Goal: Transaction & Acquisition: Purchase product/service

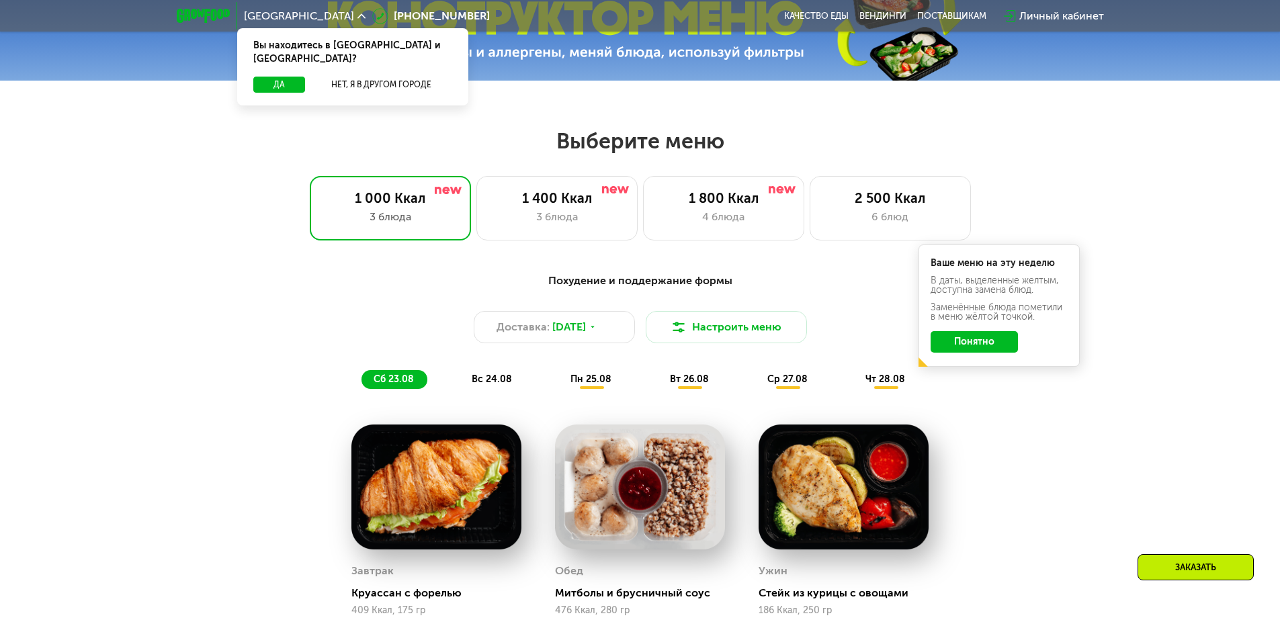
scroll to position [672, 0]
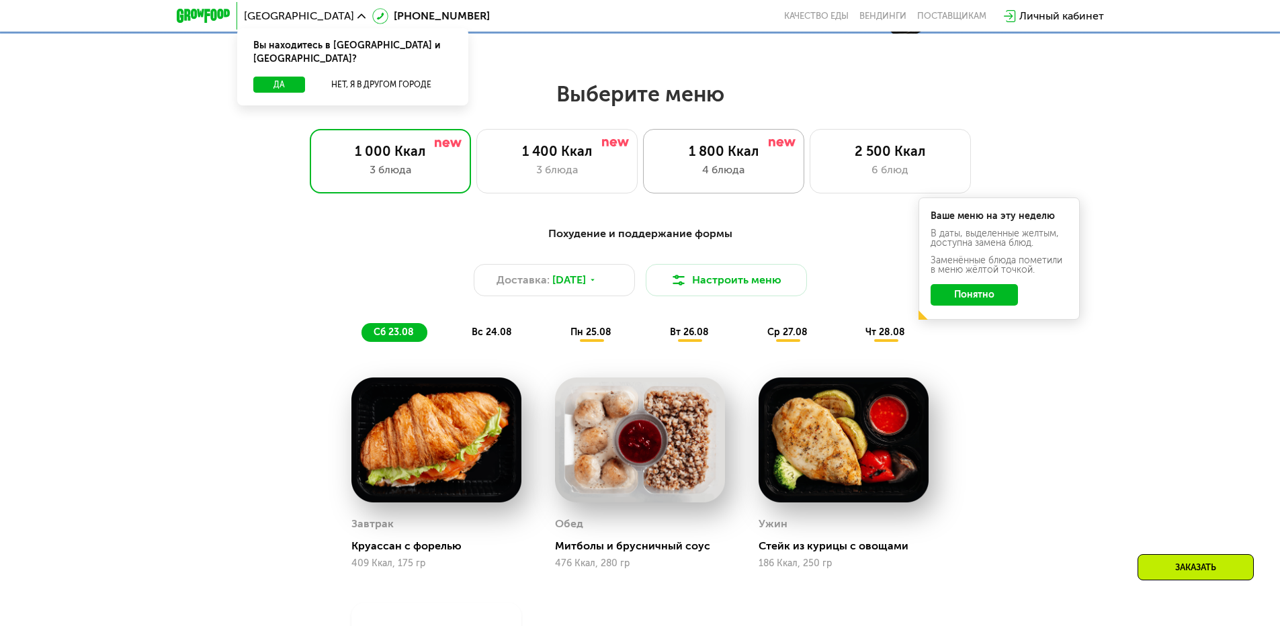
click at [749, 177] on div "4 блюда" at bounding box center [723, 170] width 133 height 16
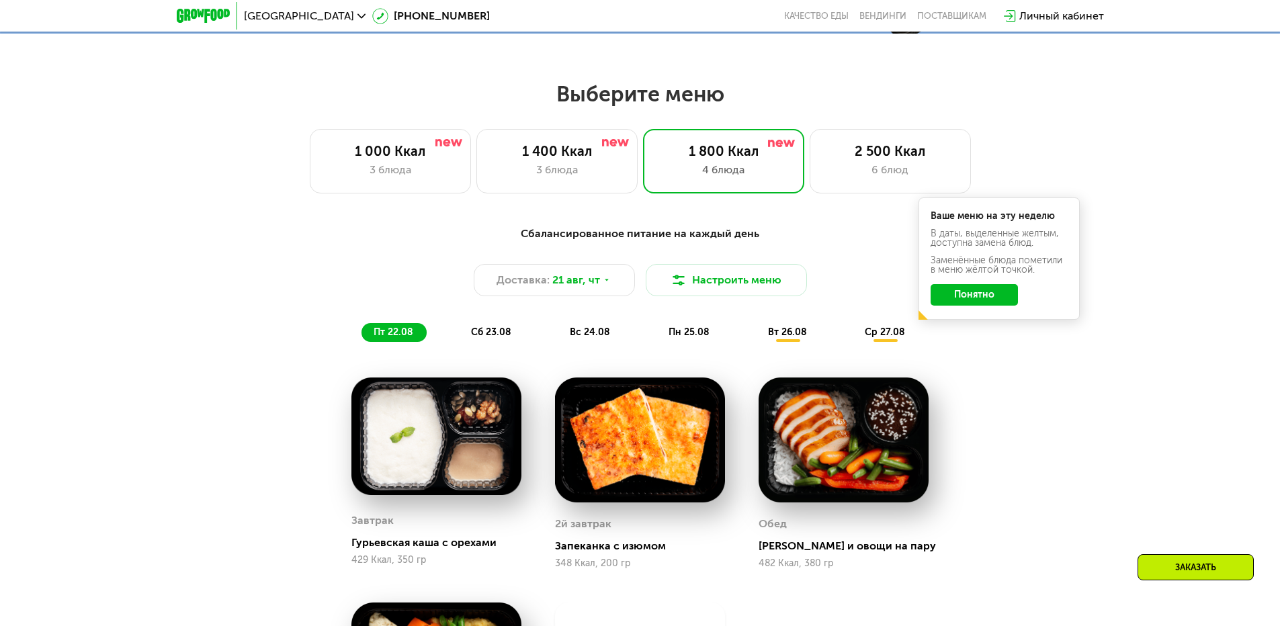
click at [960, 296] on button "Понятно" at bounding box center [974, 295] width 87 height 22
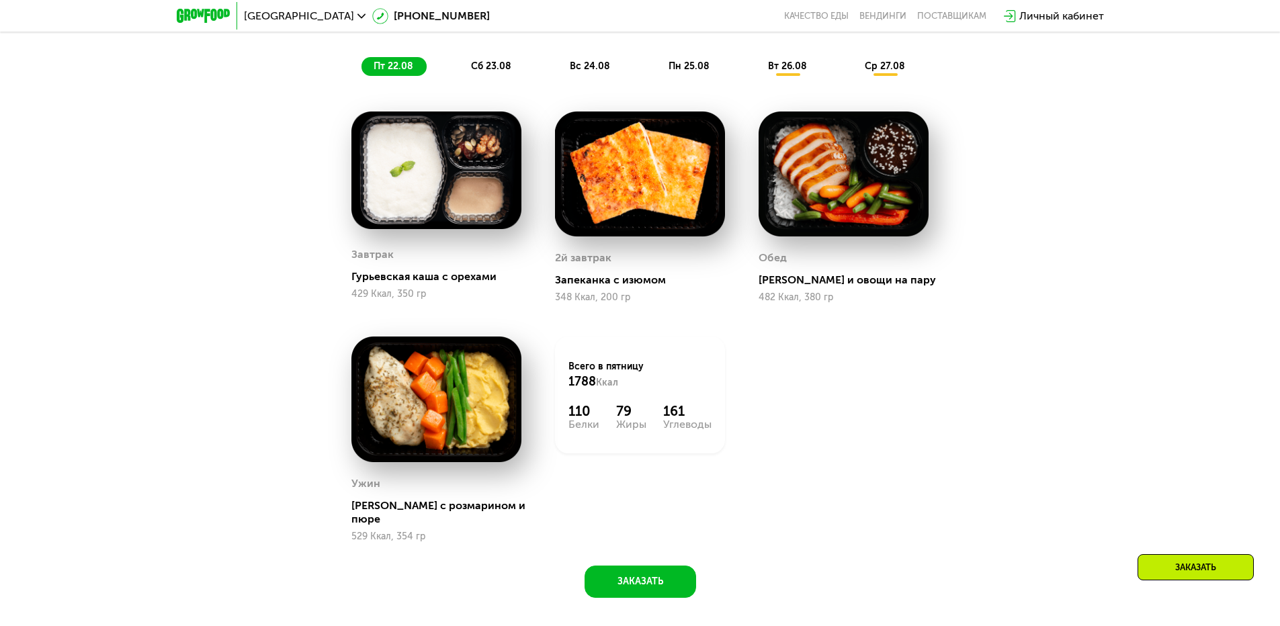
scroll to position [896, 0]
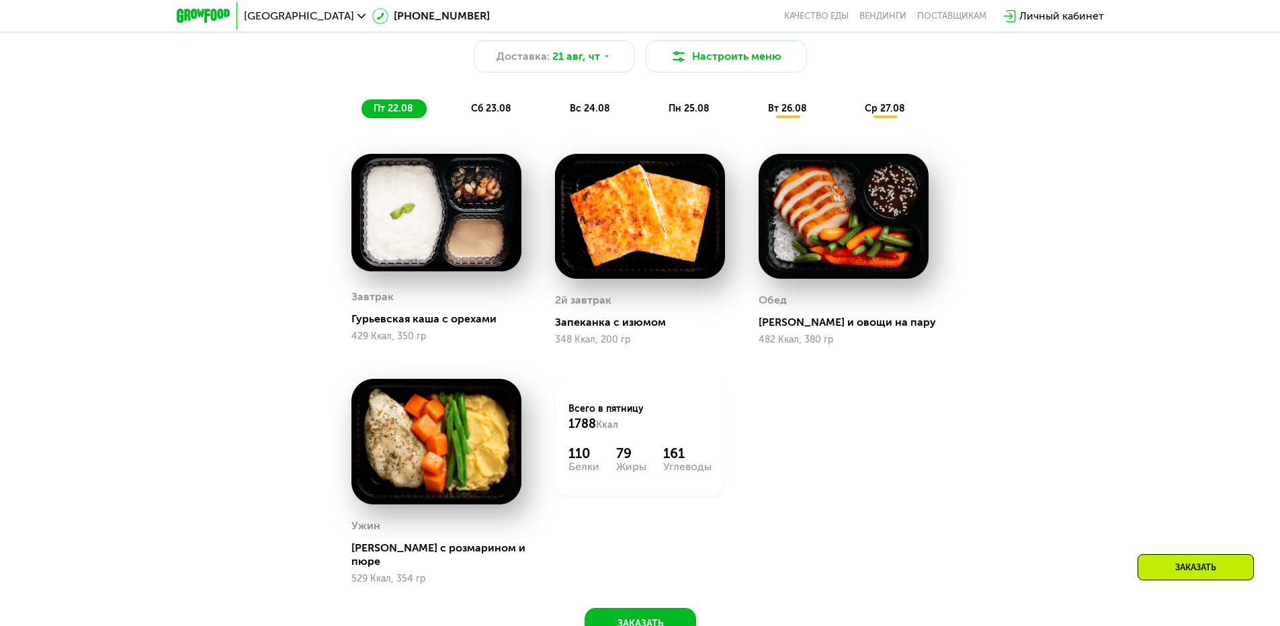
click at [503, 113] on span "сб 23.08" at bounding box center [491, 108] width 40 height 11
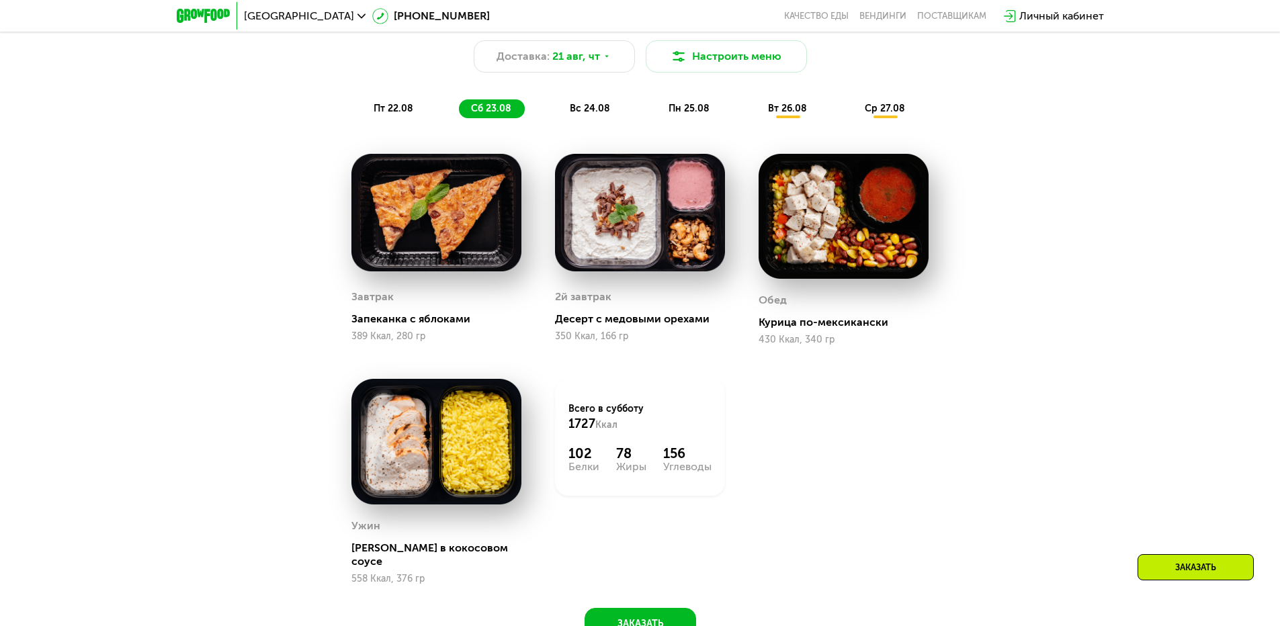
click at [657, 106] on div "вс 24.08" at bounding box center [690, 108] width 67 height 19
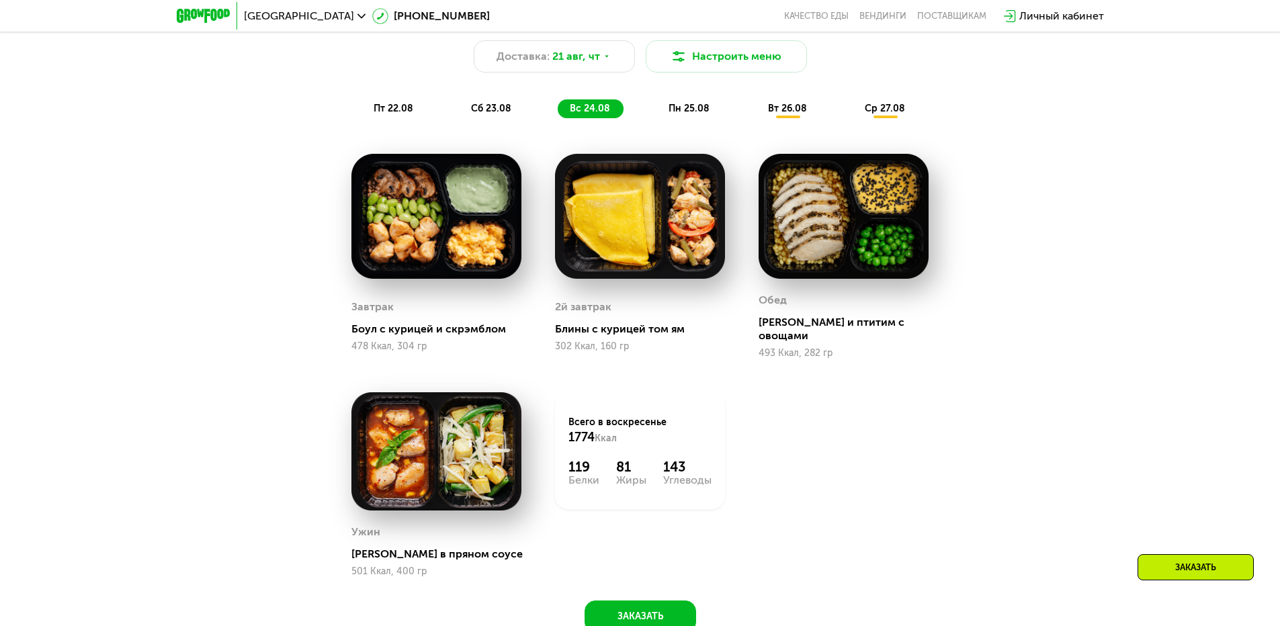
drag, startPoint x: 656, startPoint y: 104, endPoint x: 674, endPoint y: 104, distance: 18.1
click at [660, 104] on div "пт 22.08 сб 23.08 вс 24.08 пн 25.08 вт 26.08 ср 27.08" at bounding box center [641, 108] width 558 height 19
click at [942, 105] on div "Сбалансированное питание на каждый день Доставка: [DATE] Настроить меню пт 22.0…" at bounding box center [641, 60] width 796 height 116
click at [459, 114] on div "пт 22.08" at bounding box center [492, 108] width 66 height 19
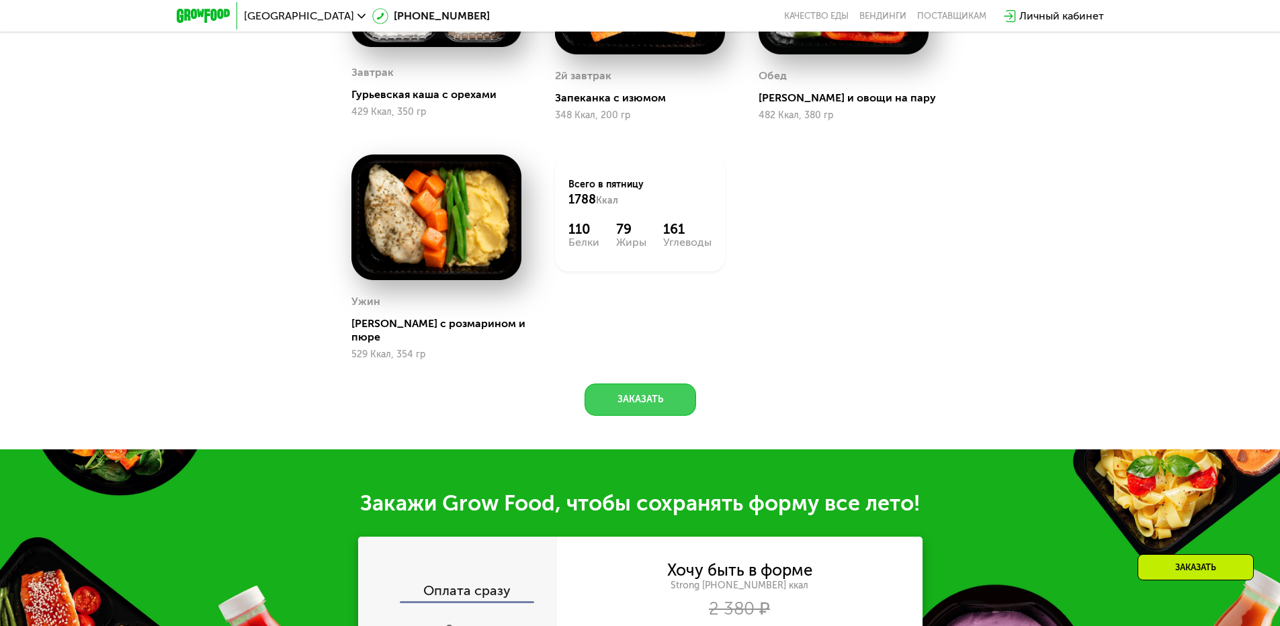
click at [624, 384] on button "Заказать" at bounding box center [641, 400] width 112 height 32
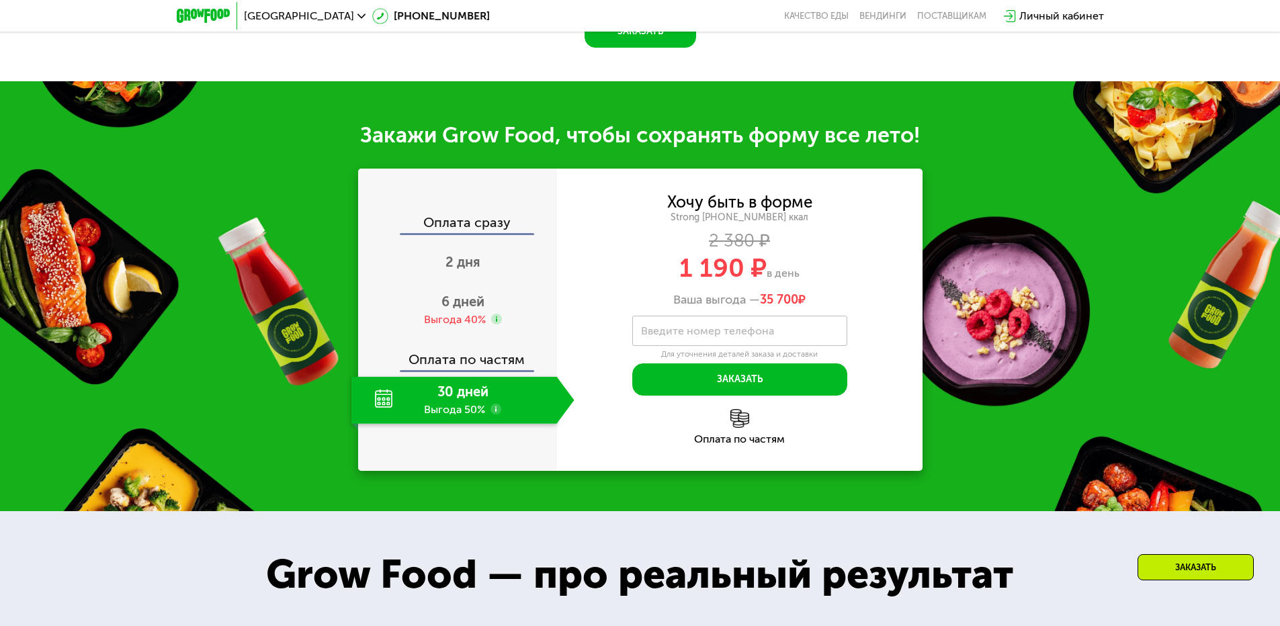
scroll to position [1561, 0]
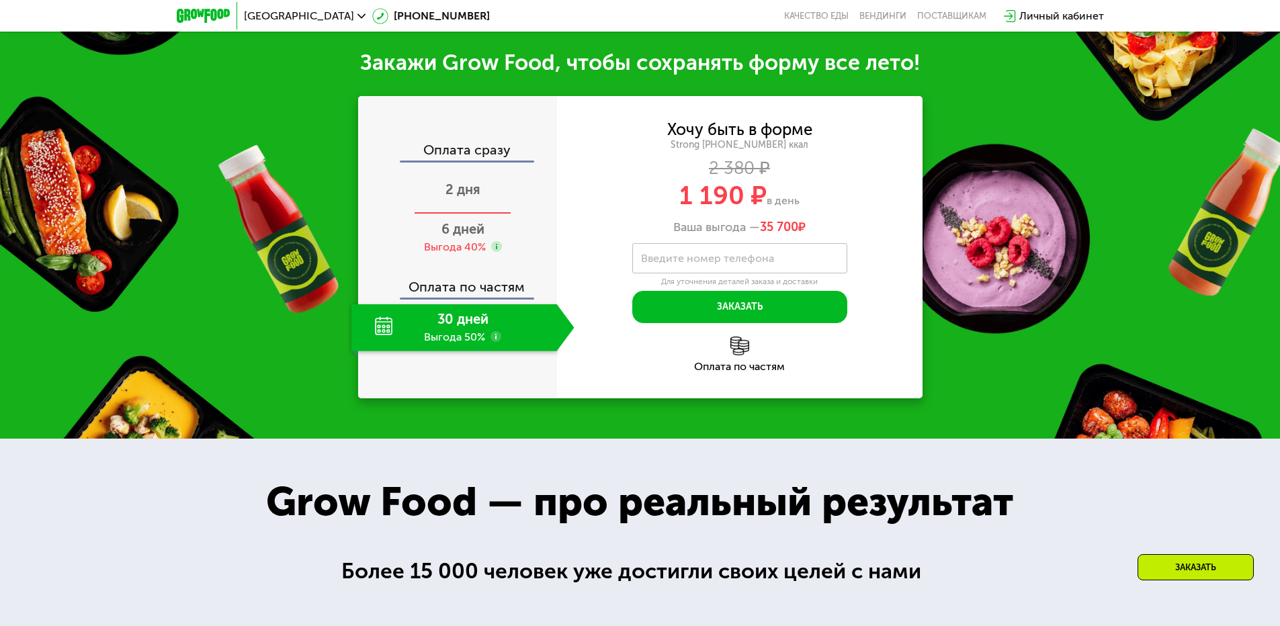
click at [464, 181] on span "2 дня" at bounding box center [463, 189] width 35 height 16
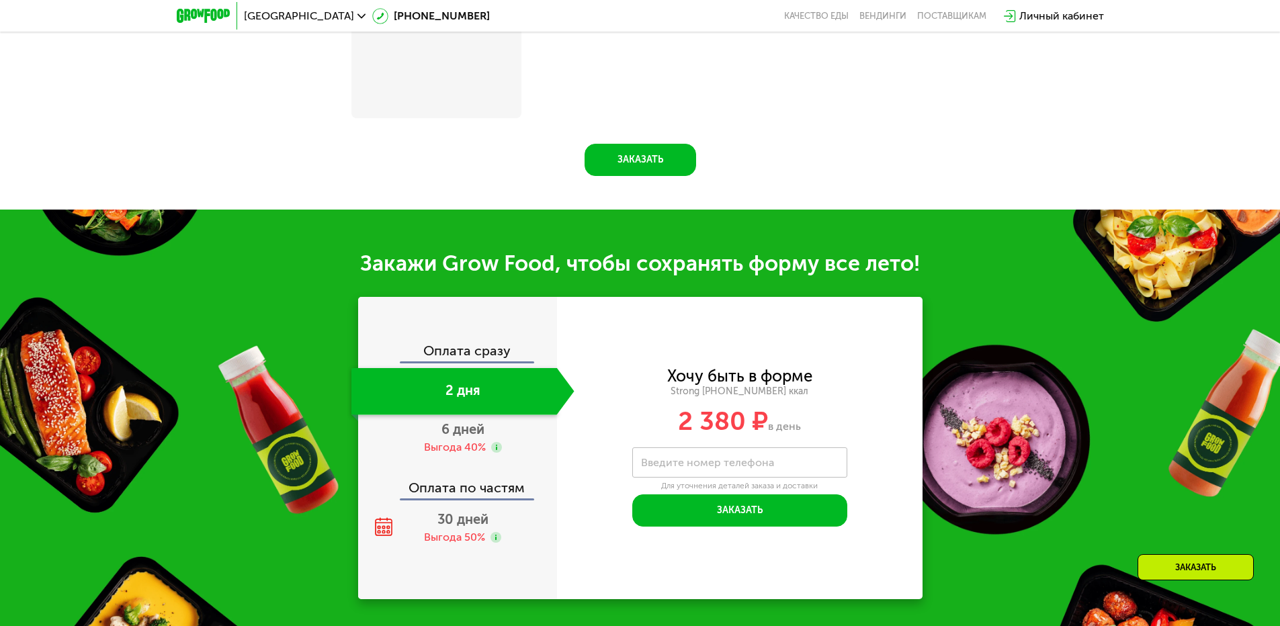
scroll to position [1775, 0]
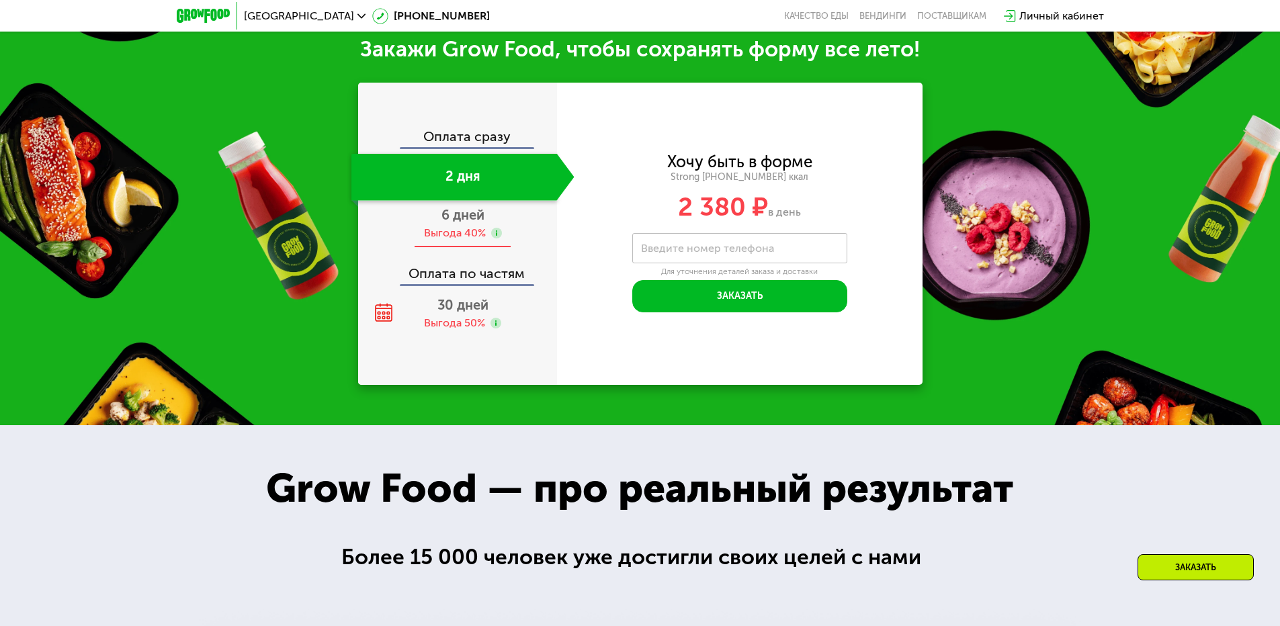
click at [462, 228] on div "6 дней Выгода 40%" at bounding box center [462, 224] width 223 height 47
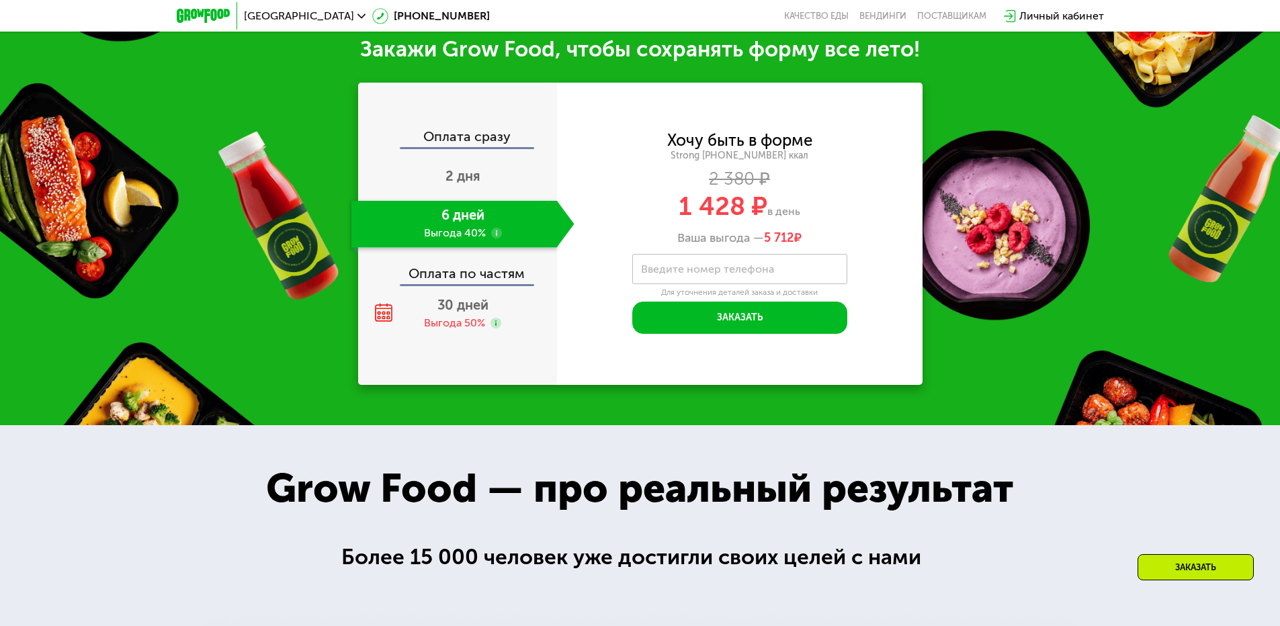
scroll to position [1561, 0]
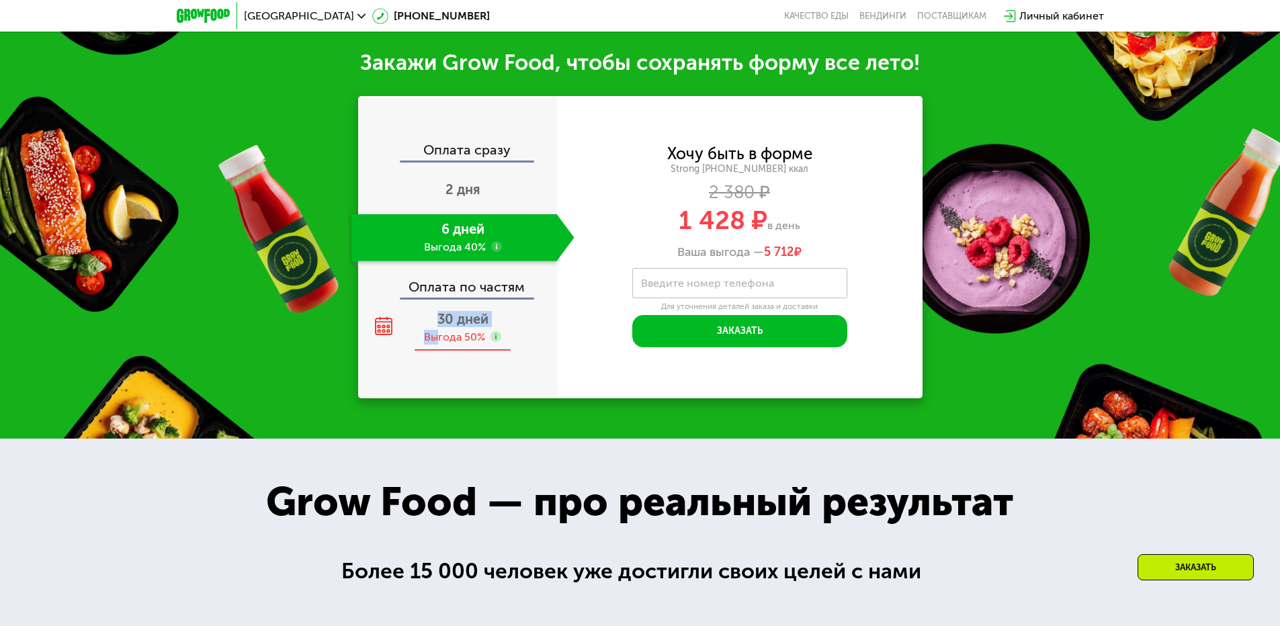
click at [438, 320] on div "30 дней Выгода 50%" at bounding box center [462, 327] width 223 height 47
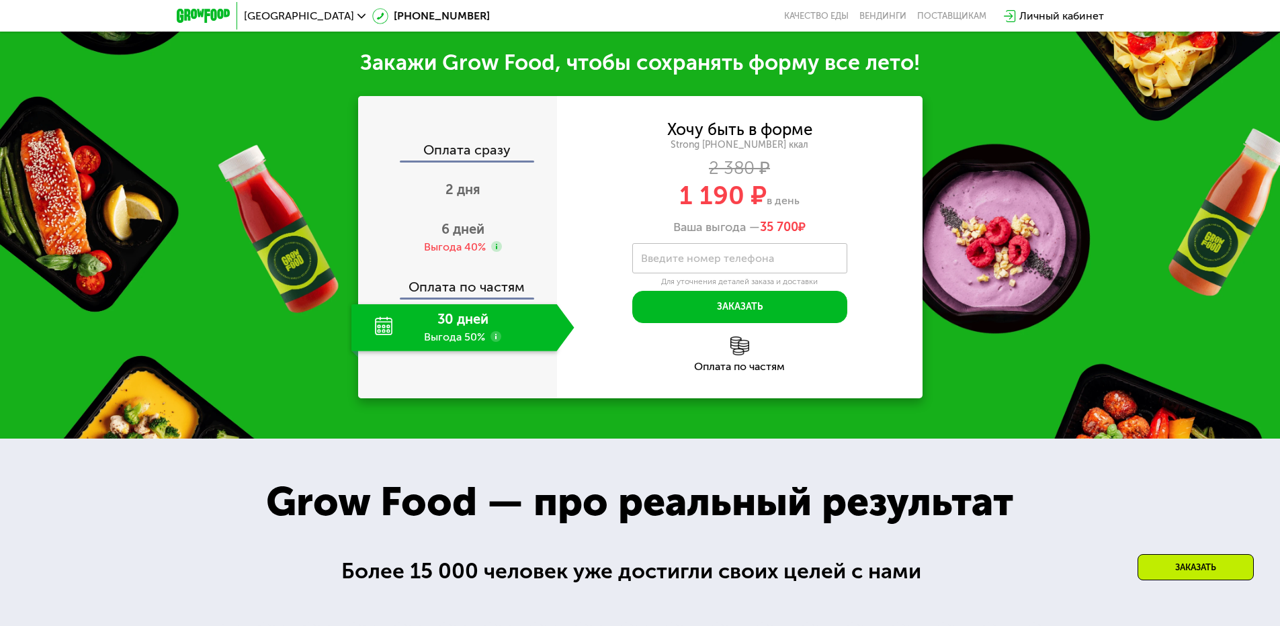
click at [941, 356] on div "Закажи Grow Food, чтобы сохранять форму все лето! Оплата сразу 2 дня 6 дней Выг…" at bounding box center [640, 224] width 1280 height 430
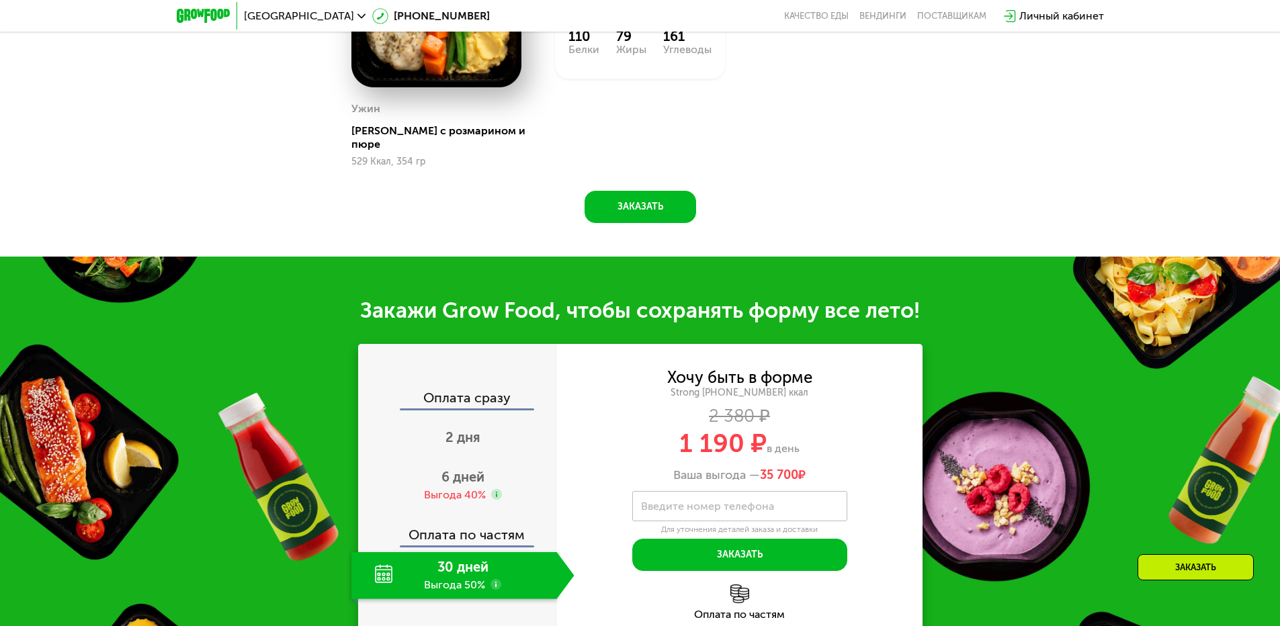
scroll to position [889, 0]
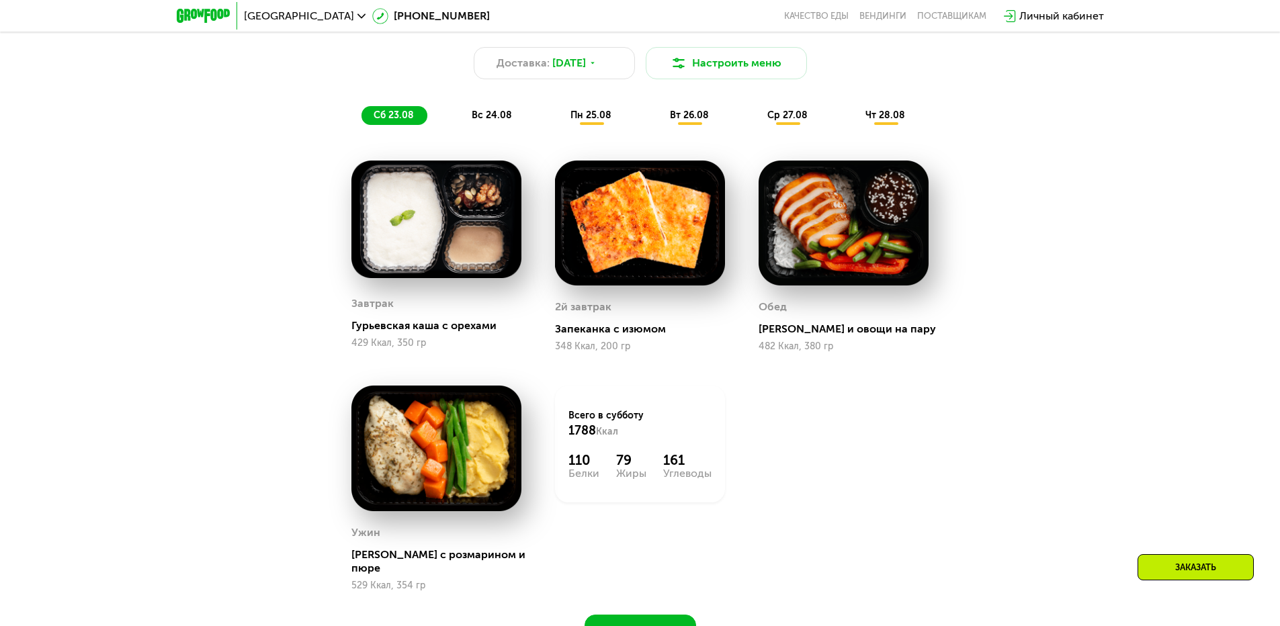
click at [485, 120] on span "вс 24.08" at bounding box center [492, 115] width 40 height 11
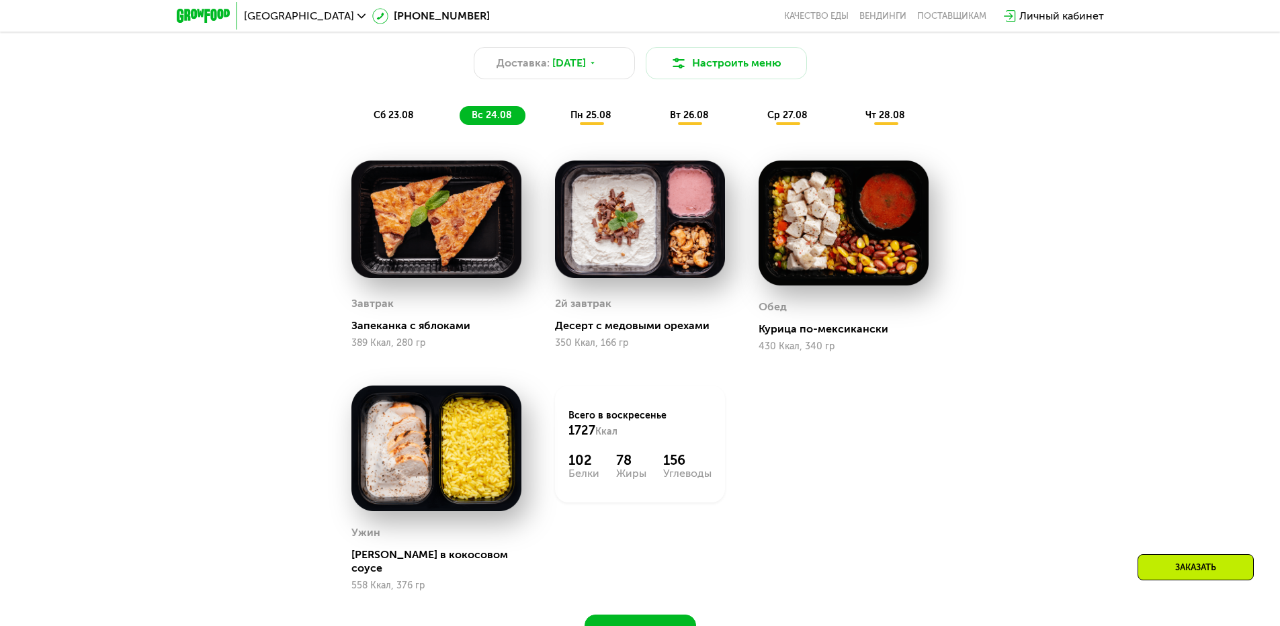
click at [585, 116] on span "пн 25.08" at bounding box center [591, 115] width 41 height 11
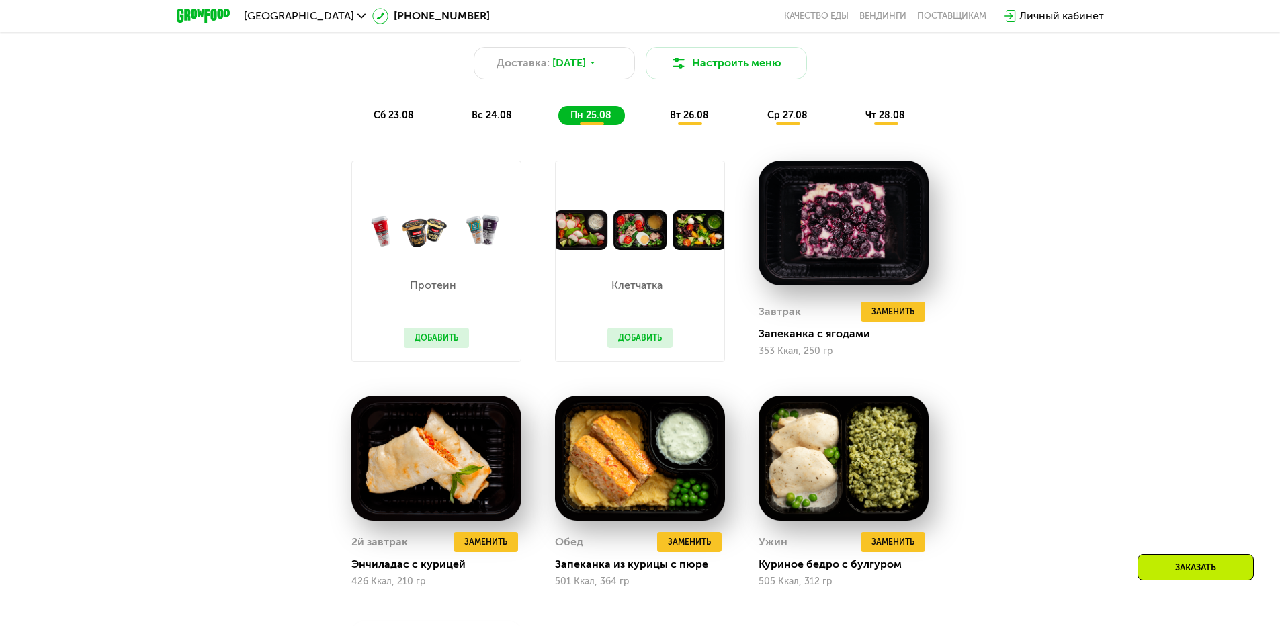
click at [694, 121] on span "вт 26.08" at bounding box center [689, 115] width 39 height 11
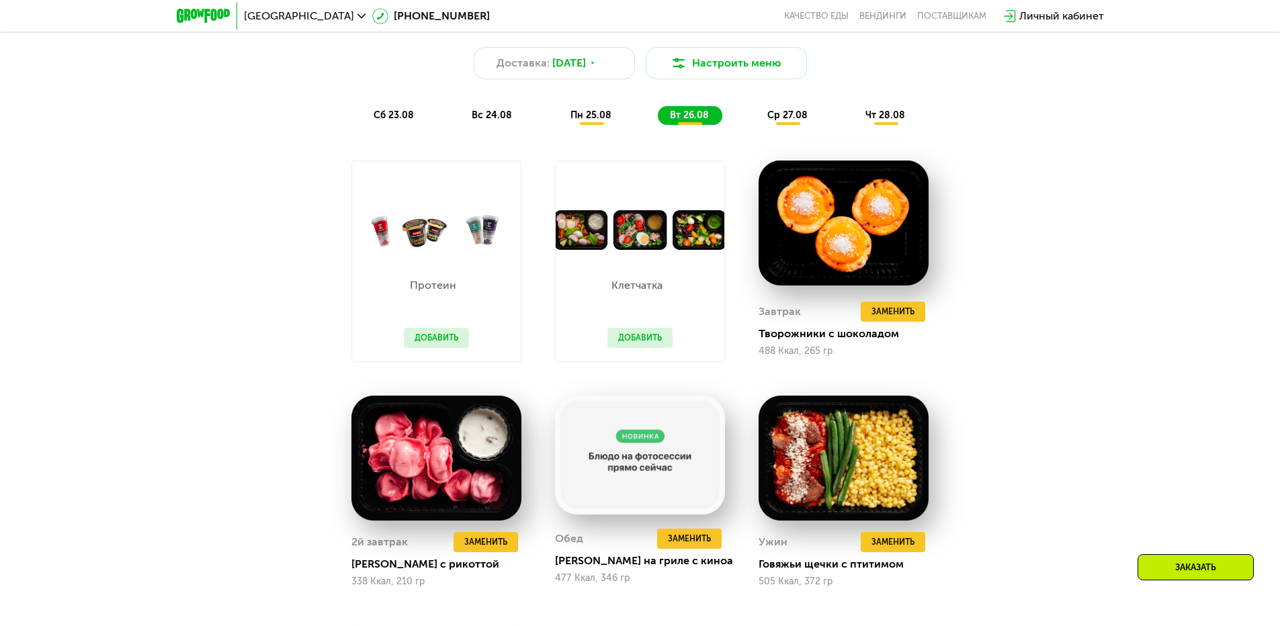
click at [853, 111] on div "ср 27.08" at bounding box center [885, 115] width 65 height 19
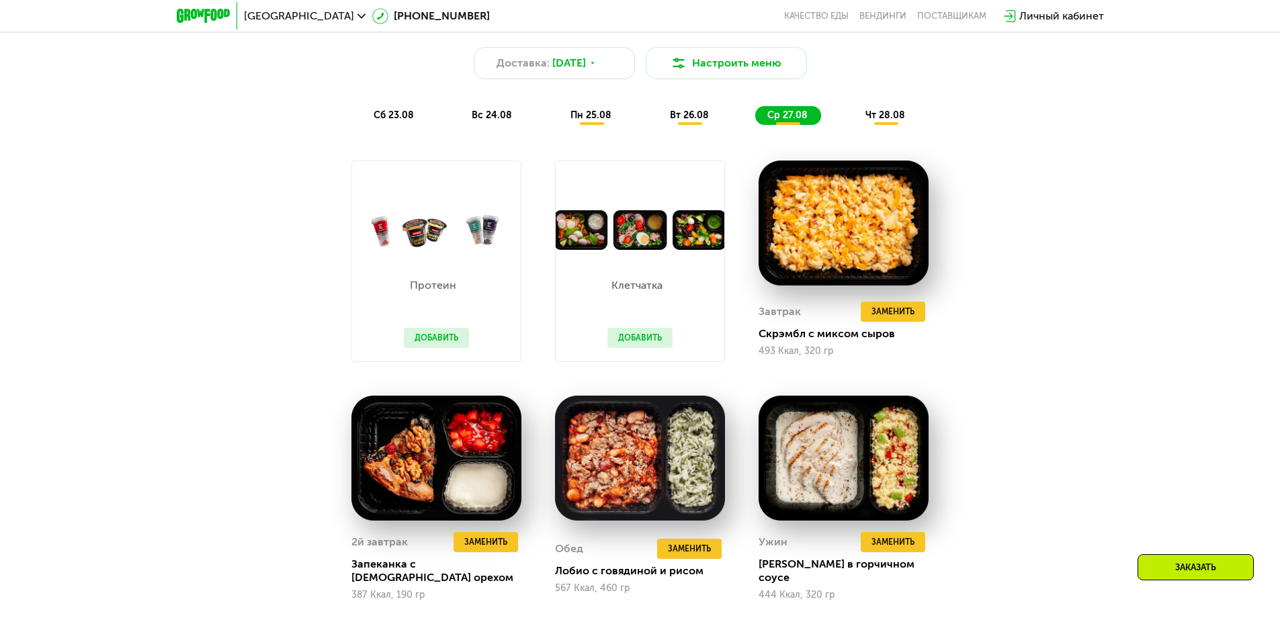
click at [884, 118] on span "чт 28.08" at bounding box center [886, 115] width 40 height 11
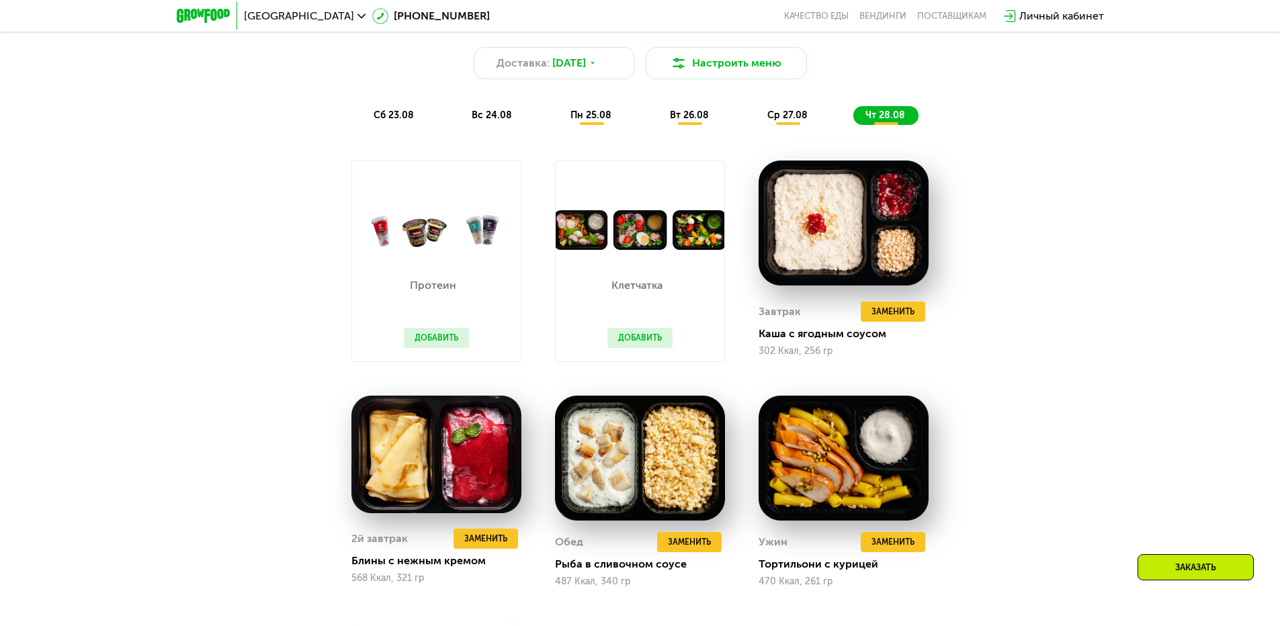
scroll to position [0, 0]
